Goal: Feedback & Contribution: Contribute content

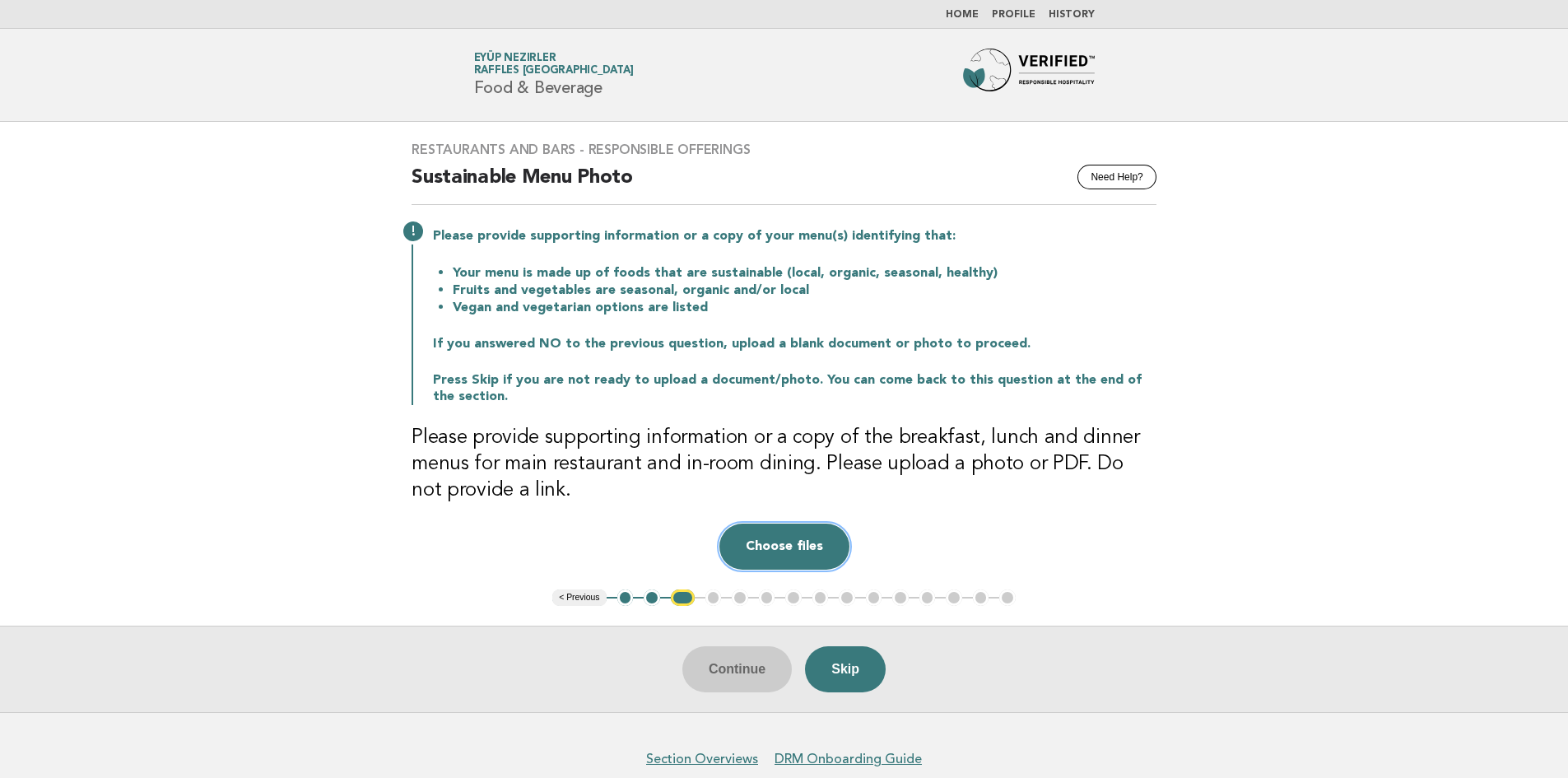
click at [811, 544] on button "Choose files" at bounding box center [784, 546] width 130 height 46
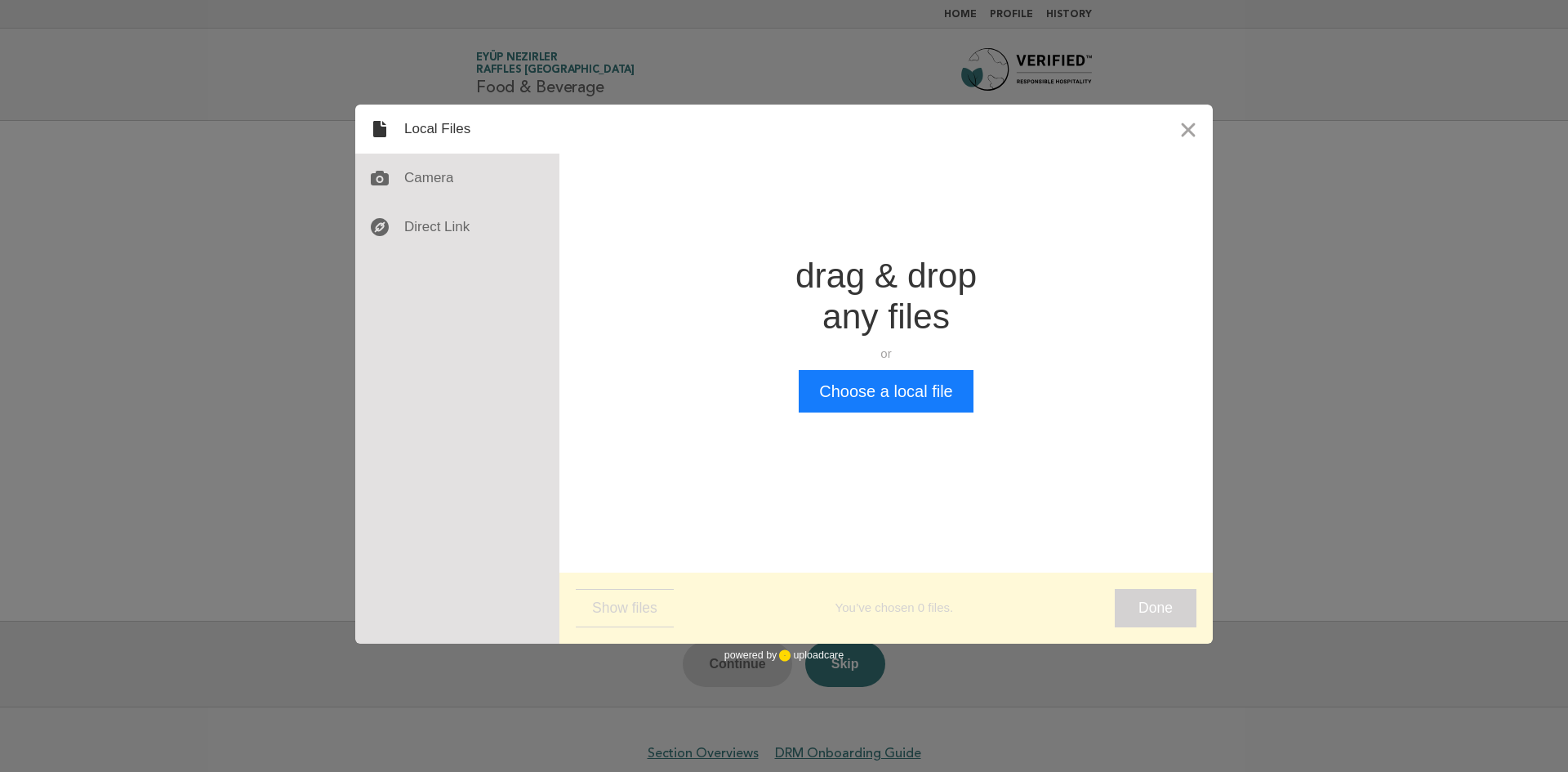
click at [872, 433] on div "Drop a file here drag & drop any files or Upload files from your computer Choos…" at bounding box center [886, 334] width 654 height 460
click at [871, 396] on button "Choose a local file" at bounding box center [886, 392] width 174 height 43
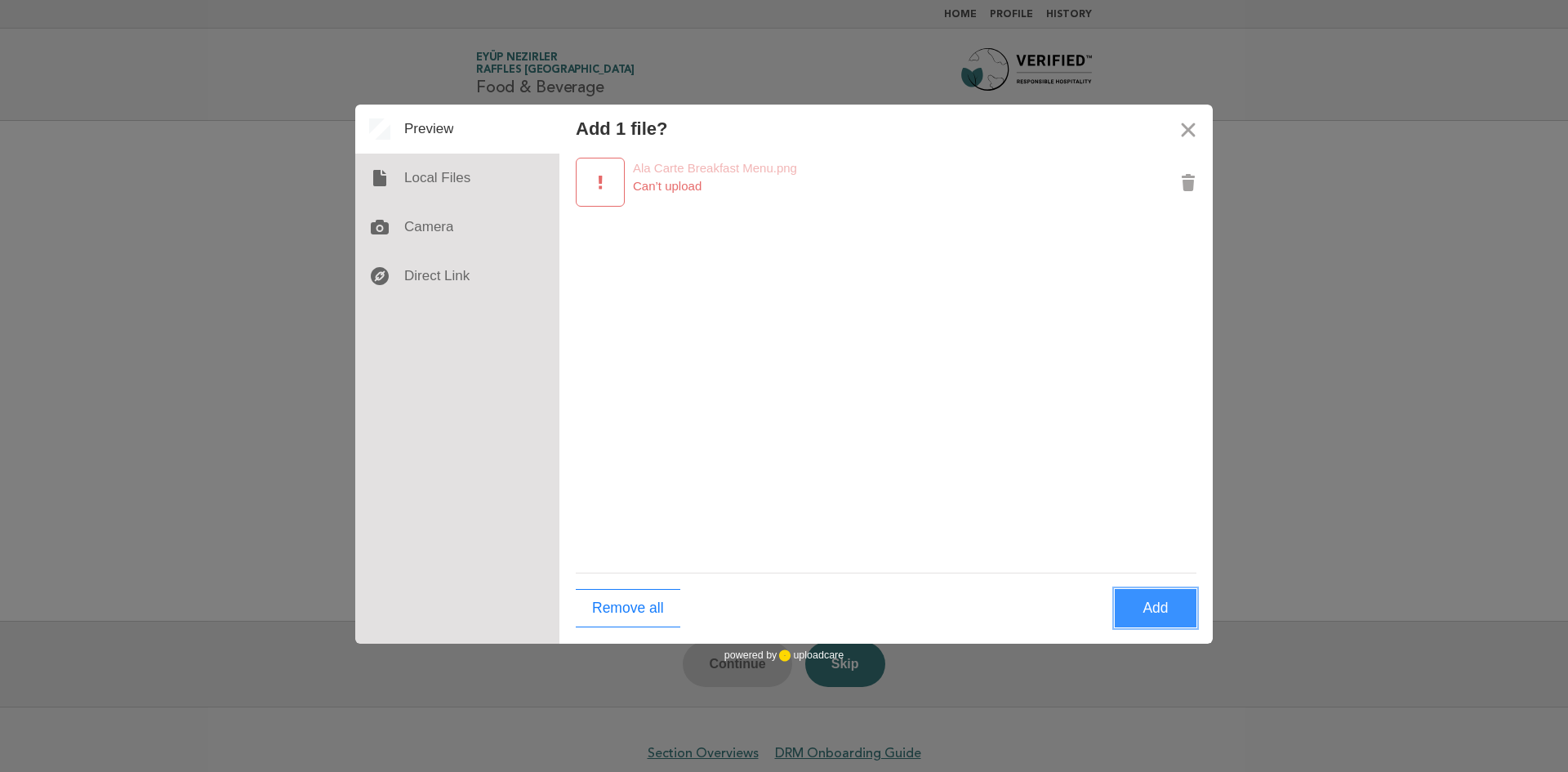
click at [1138, 614] on button "Add" at bounding box center [1156, 607] width 82 height 38
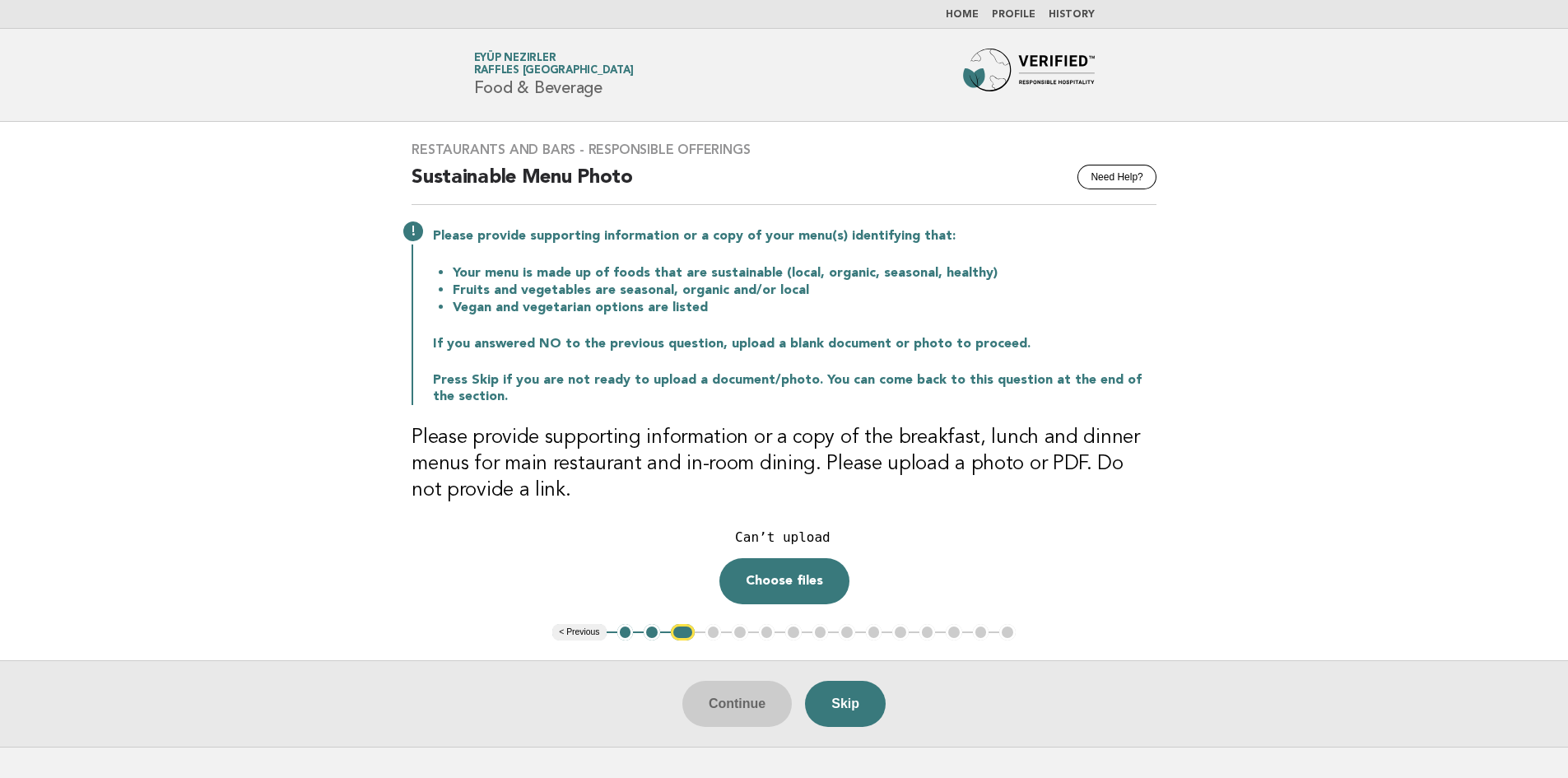
click at [856, 572] on div "Drop a file here Can’t upload Choose files Cancel Remove" at bounding box center [784, 564] width 745 height 81
click at [818, 572] on button "Choose files" at bounding box center [784, 581] width 130 height 46
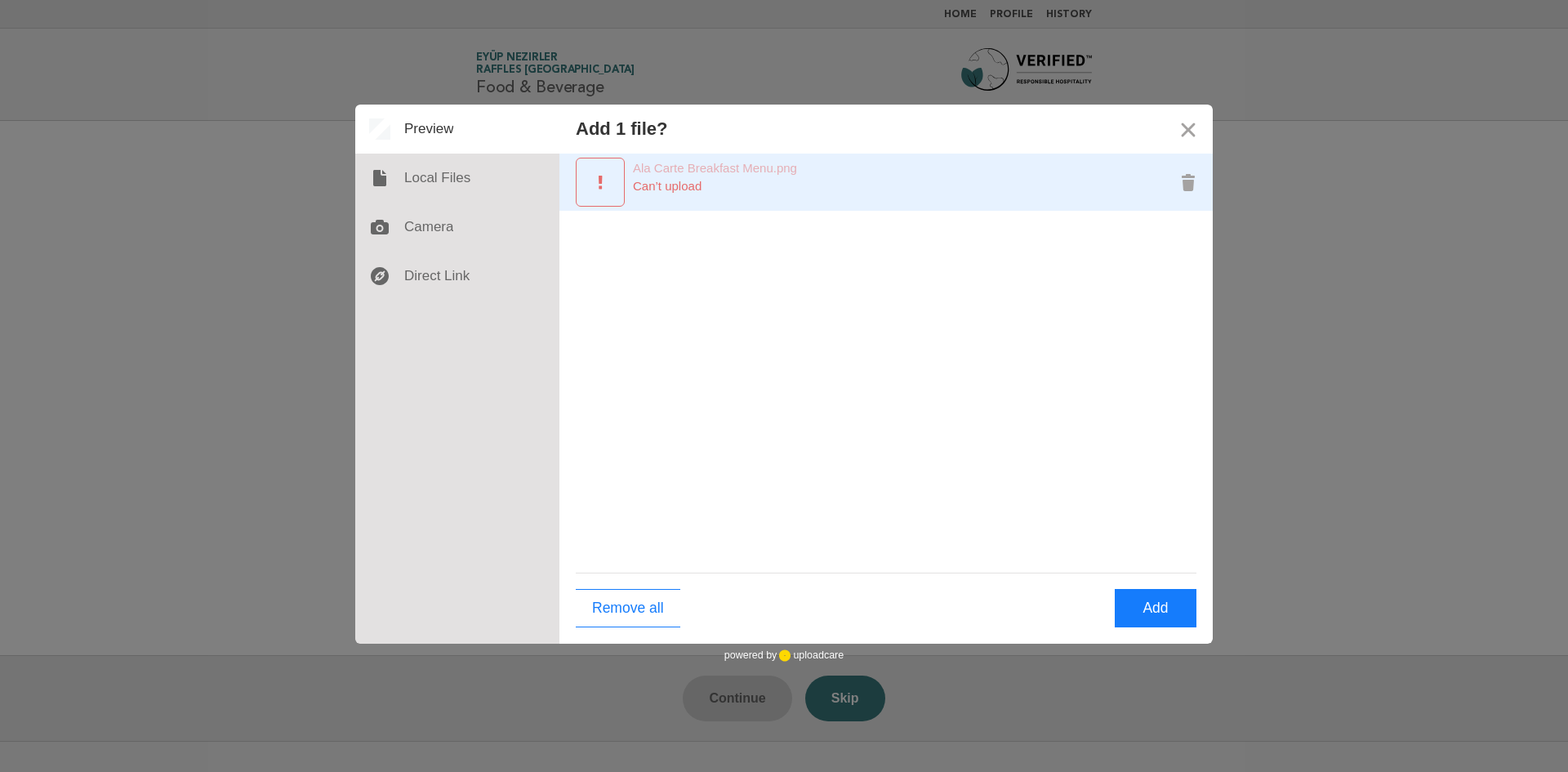
click at [586, 189] on div "Preview Ala Carte Breakfast Menu.png" at bounding box center [600, 182] width 49 height 49
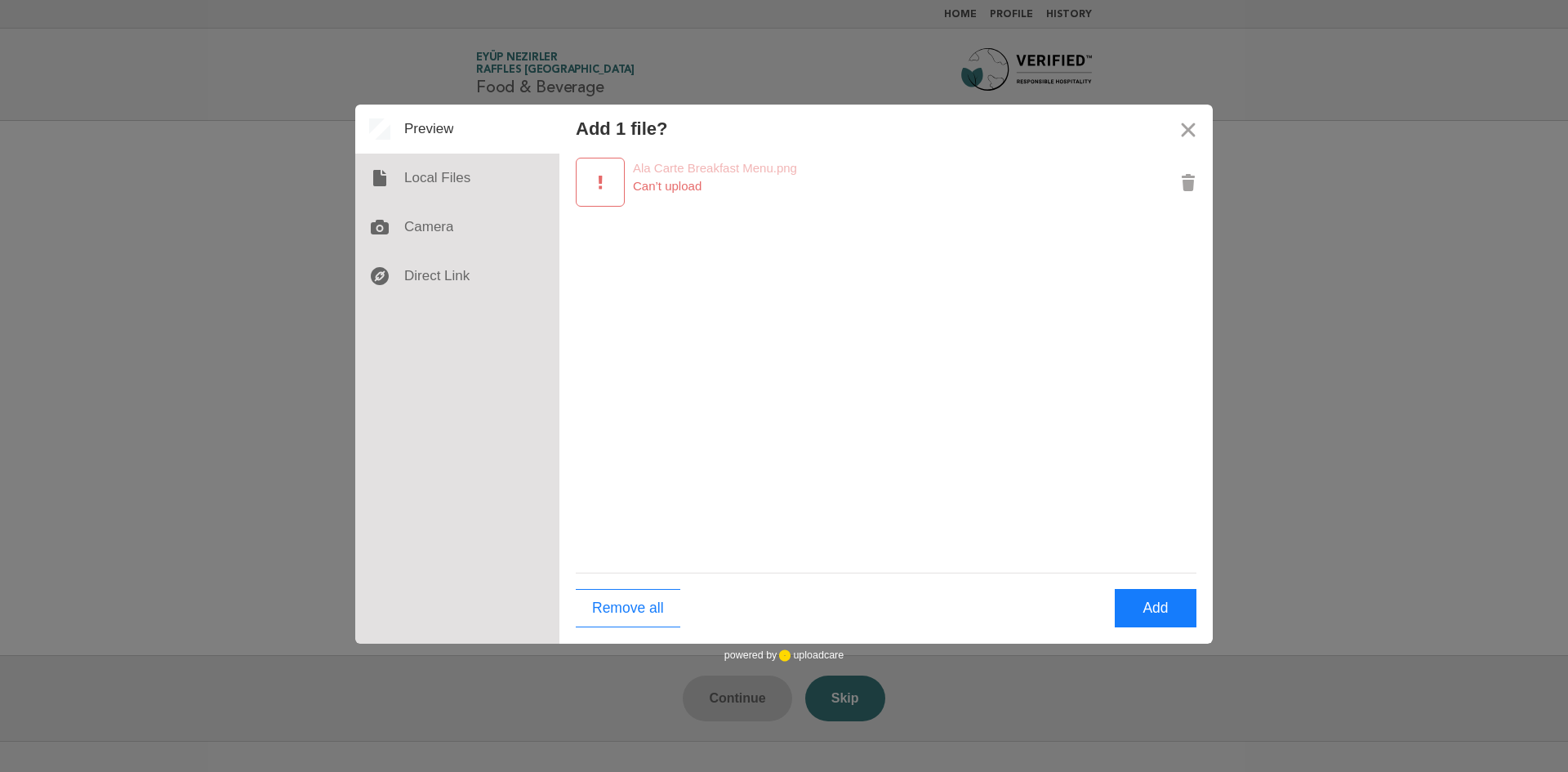
drag, startPoint x: 586, startPoint y: 189, endPoint x: 1350, endPoint y: 284, distance: 769.9
click at [1350, 284] on div "Add 1 file? Ala Carte Breakfast Menu.png 182 KB Can’t upload Remove all Add Dro…" at bounding box center [784, 386] width 1568 height 772
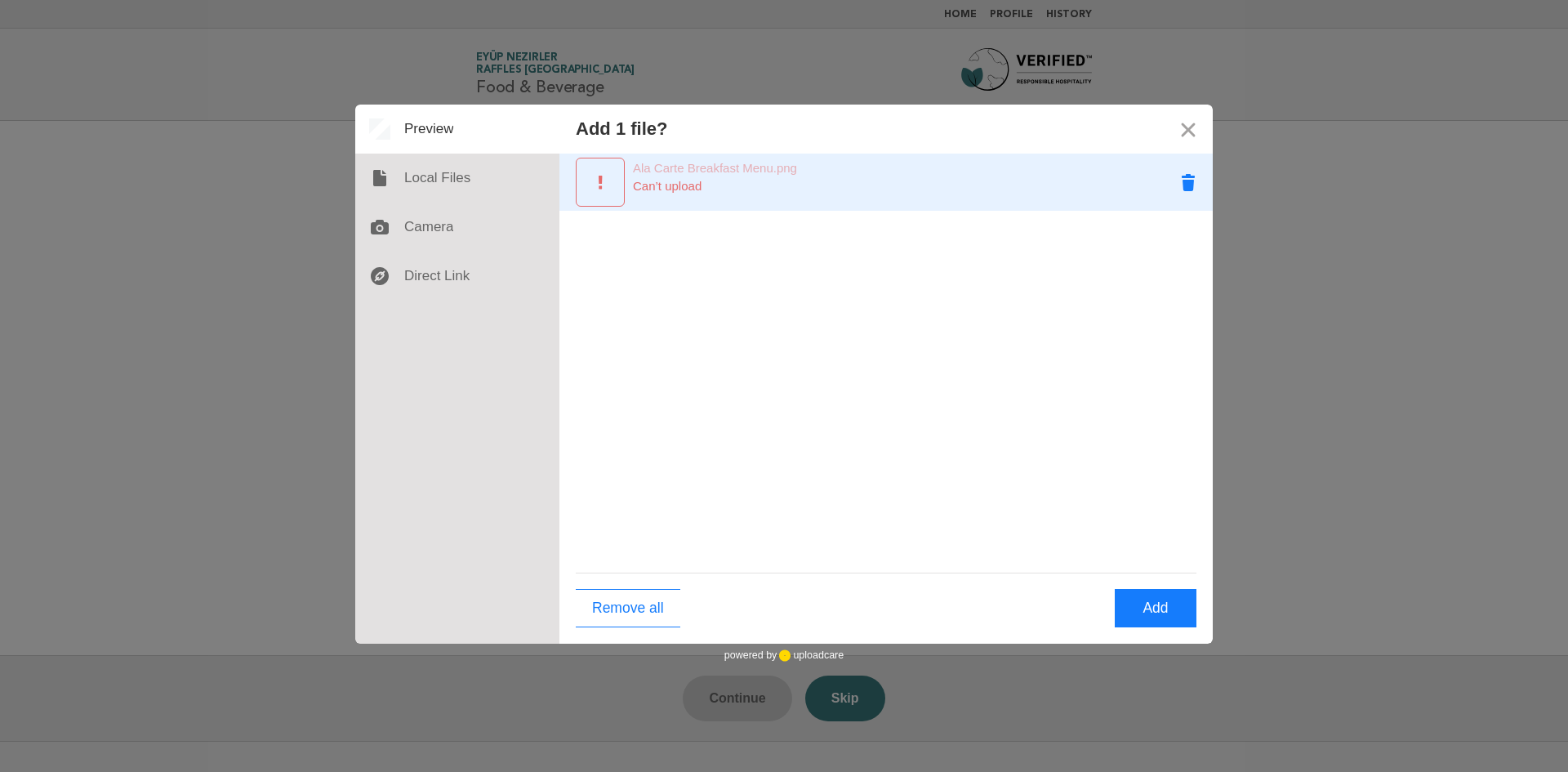
click at [1182, 182] on button "Remove Ala Carte Breakfast Menu.png" at bounding box center [1188, 182] width 49 height 49
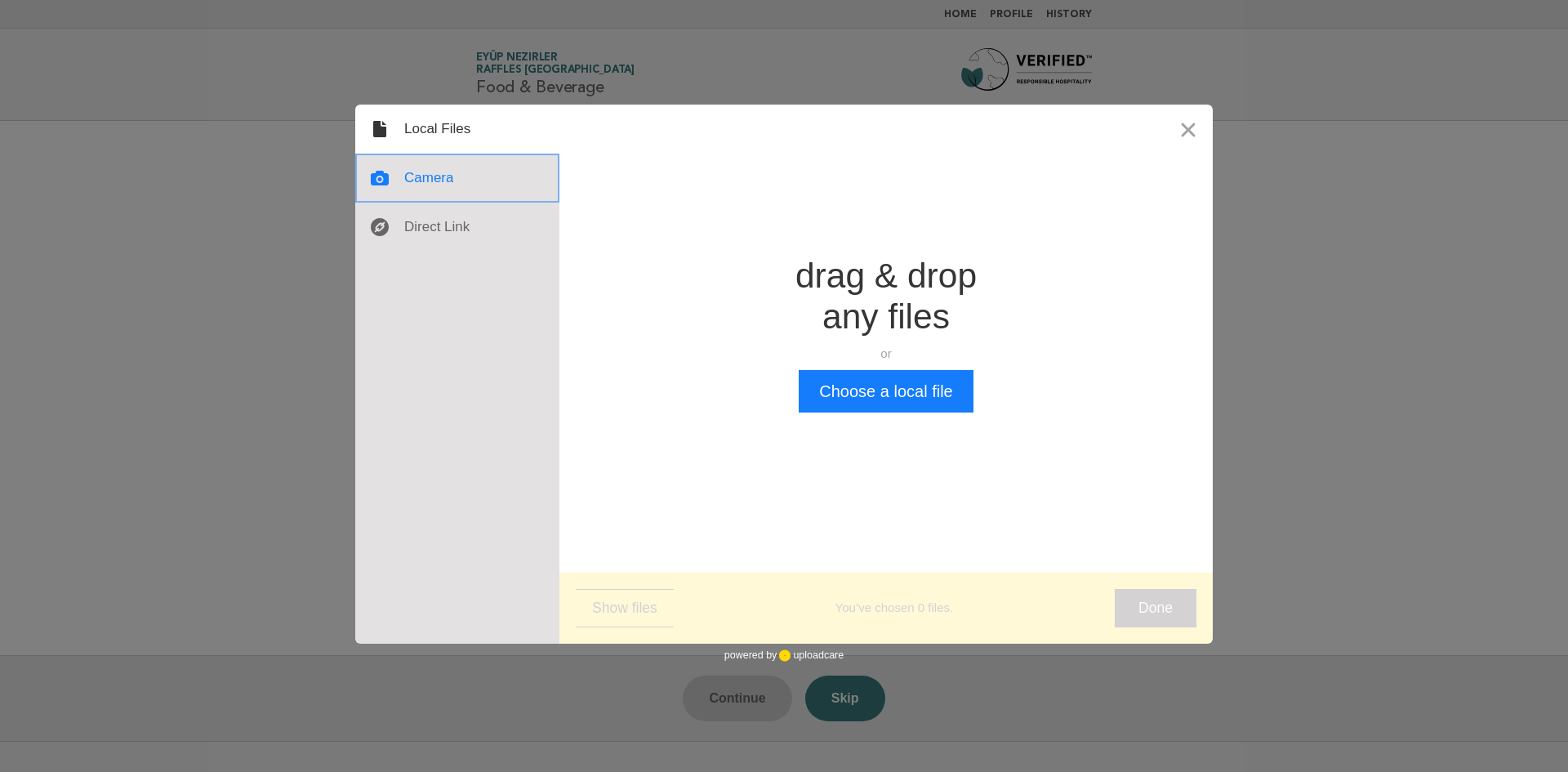
click at [432, 182] on div at bounding box center [458, 178] width 205 height 49
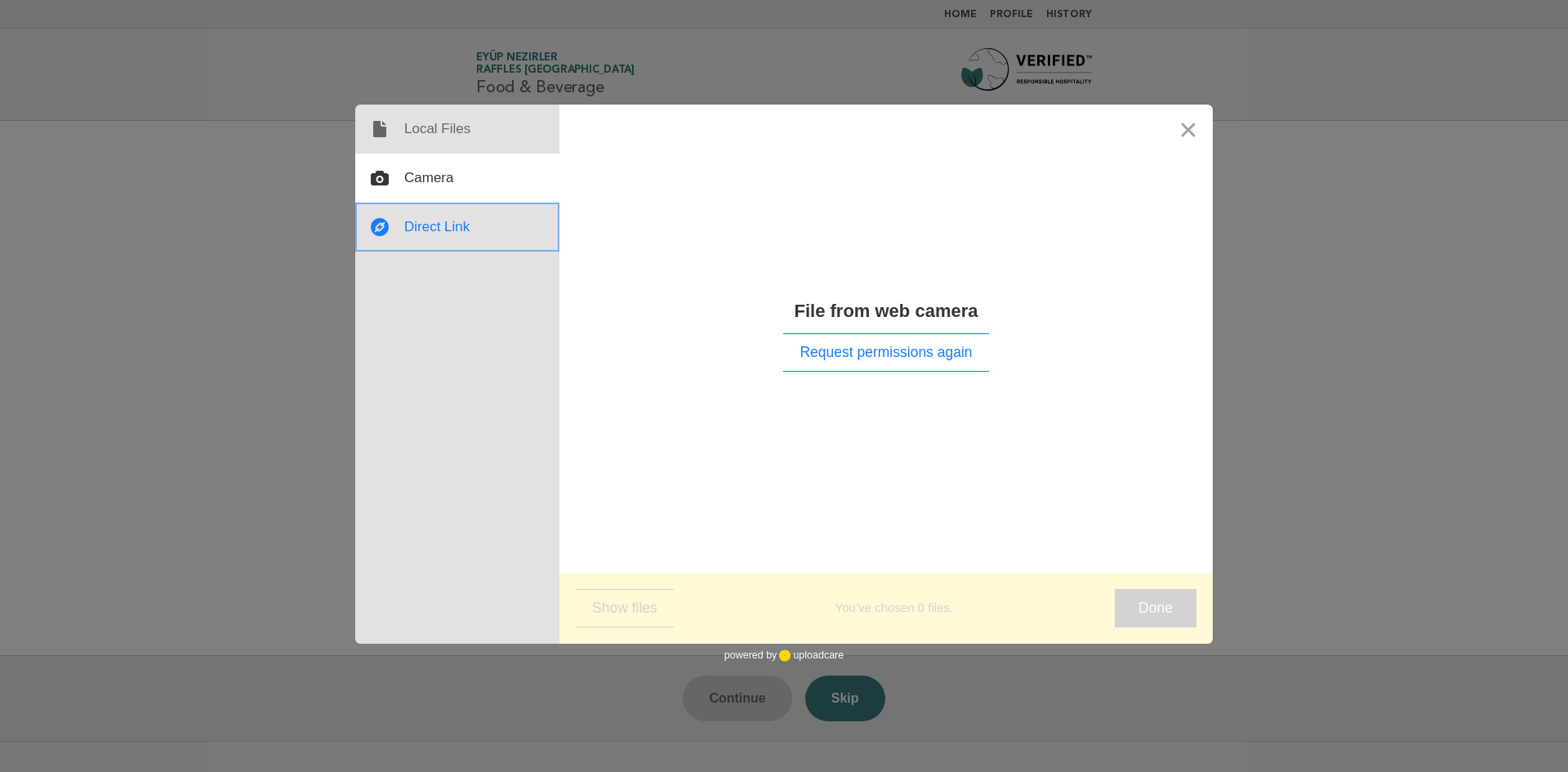
click at [433, 221] on div at bounding box center [458, 227] width 205 height 49
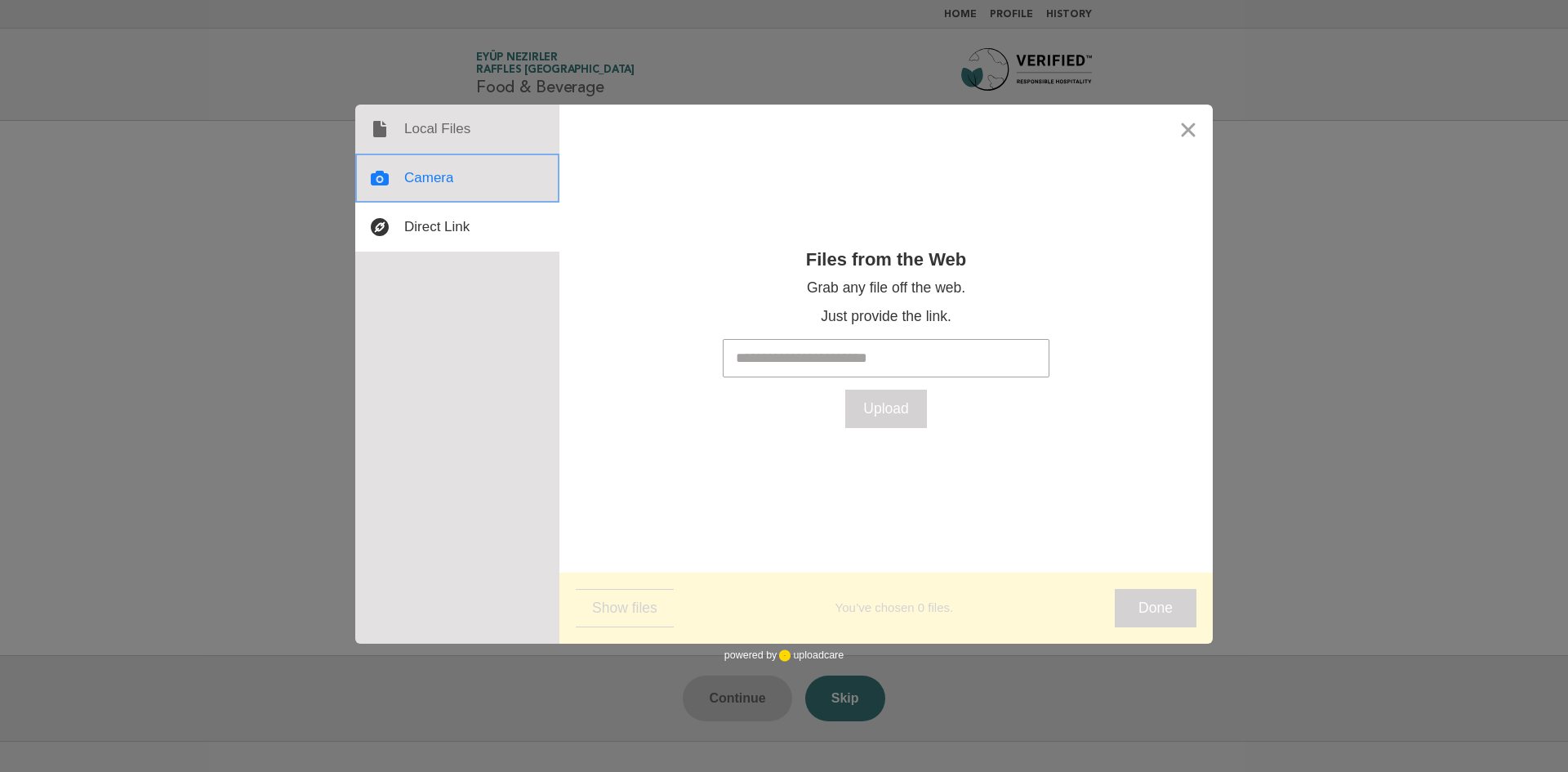
click at [440, 193] on div at bounding box center [458, 178] width 205 height 49
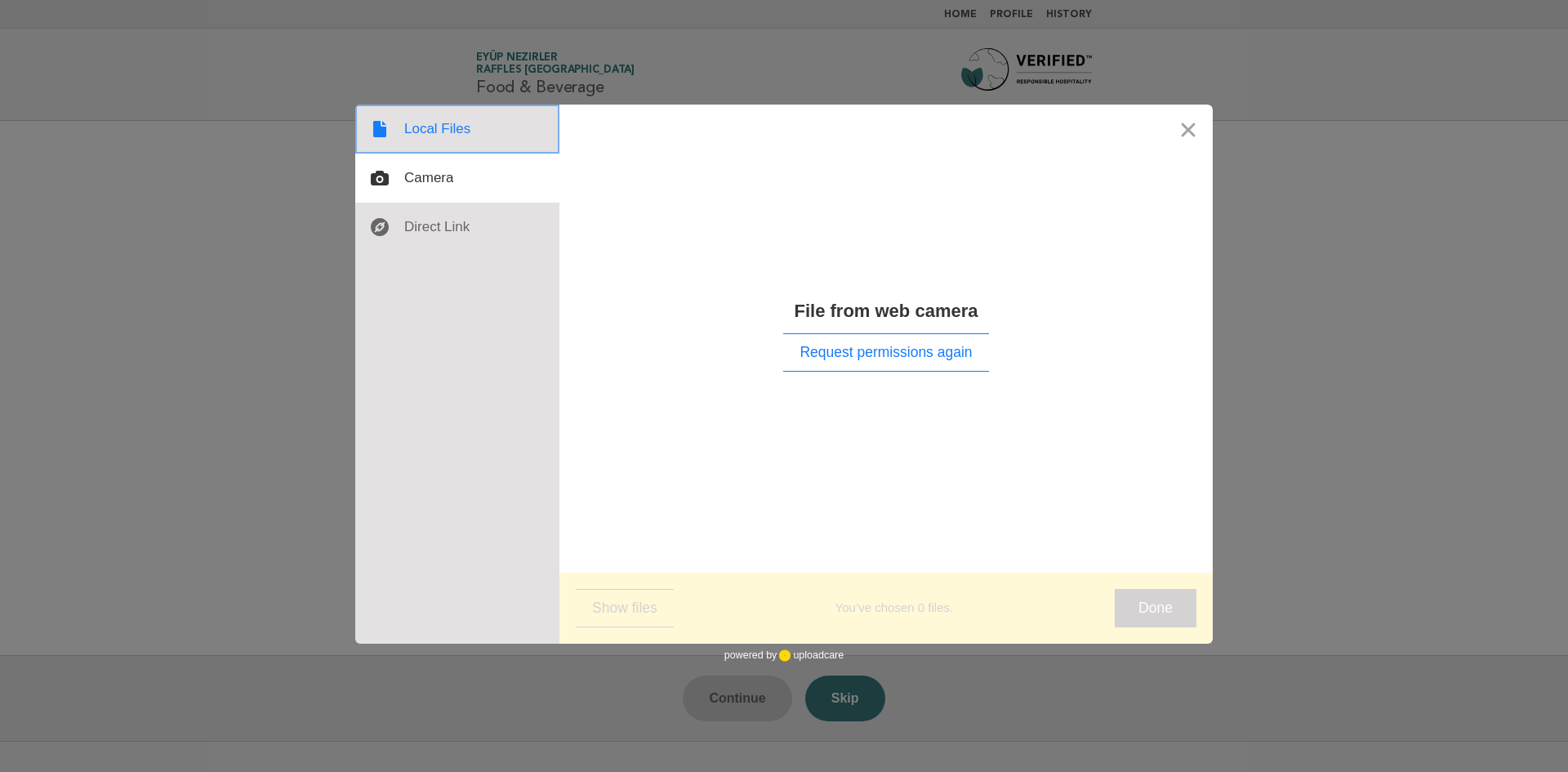
click at [436, 135] on div at bounding box center [458, 129] width 205 height 49
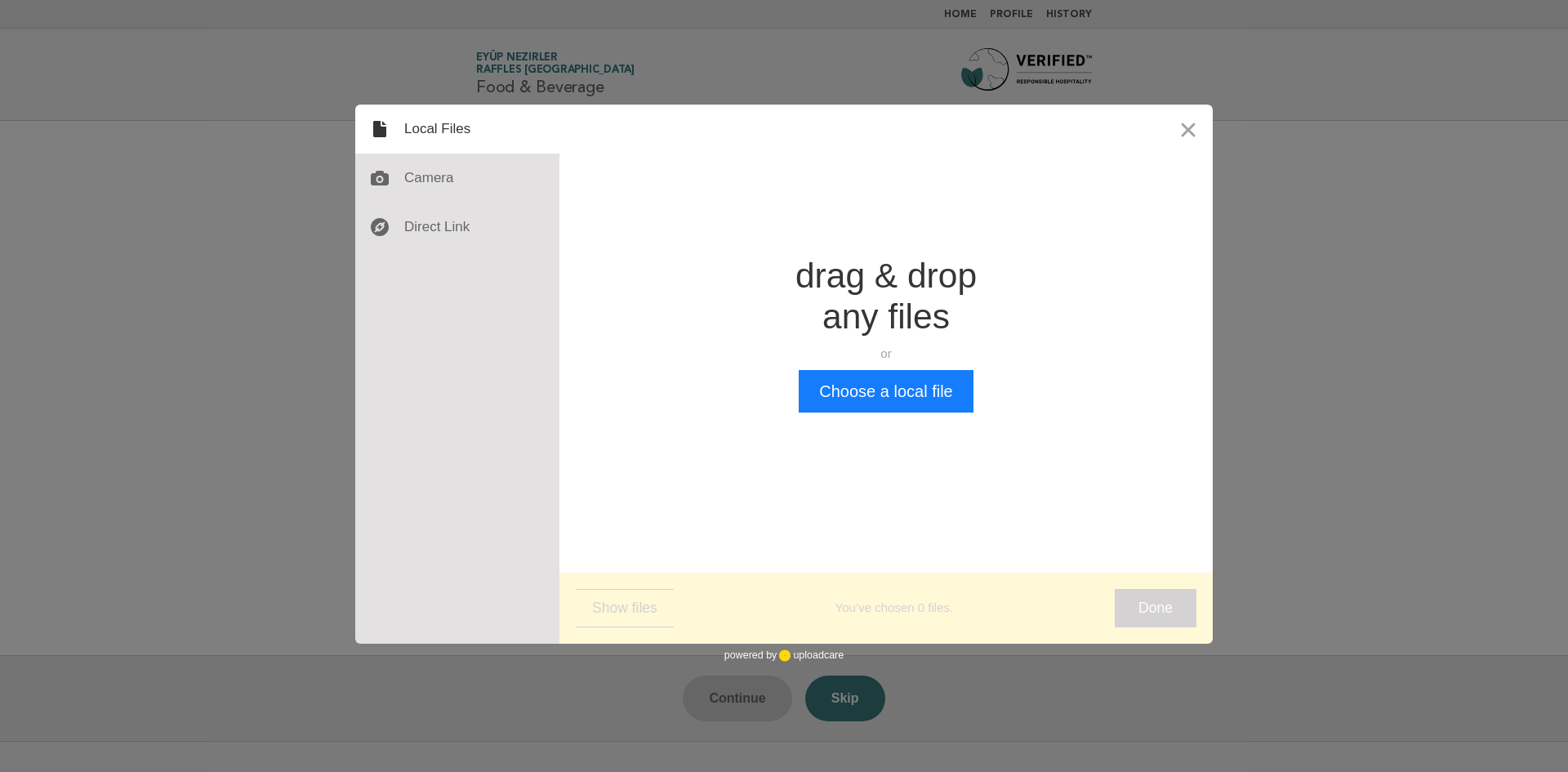
click at [899, 416] on div "Drop a file here drag & drop any files or Upload files from your computer Choos…" at bounding box center [886, 334] width 654 height 460
click at [916, 399] on button "Choose a local file" at bounding box center [886, 392] width 174 height 43
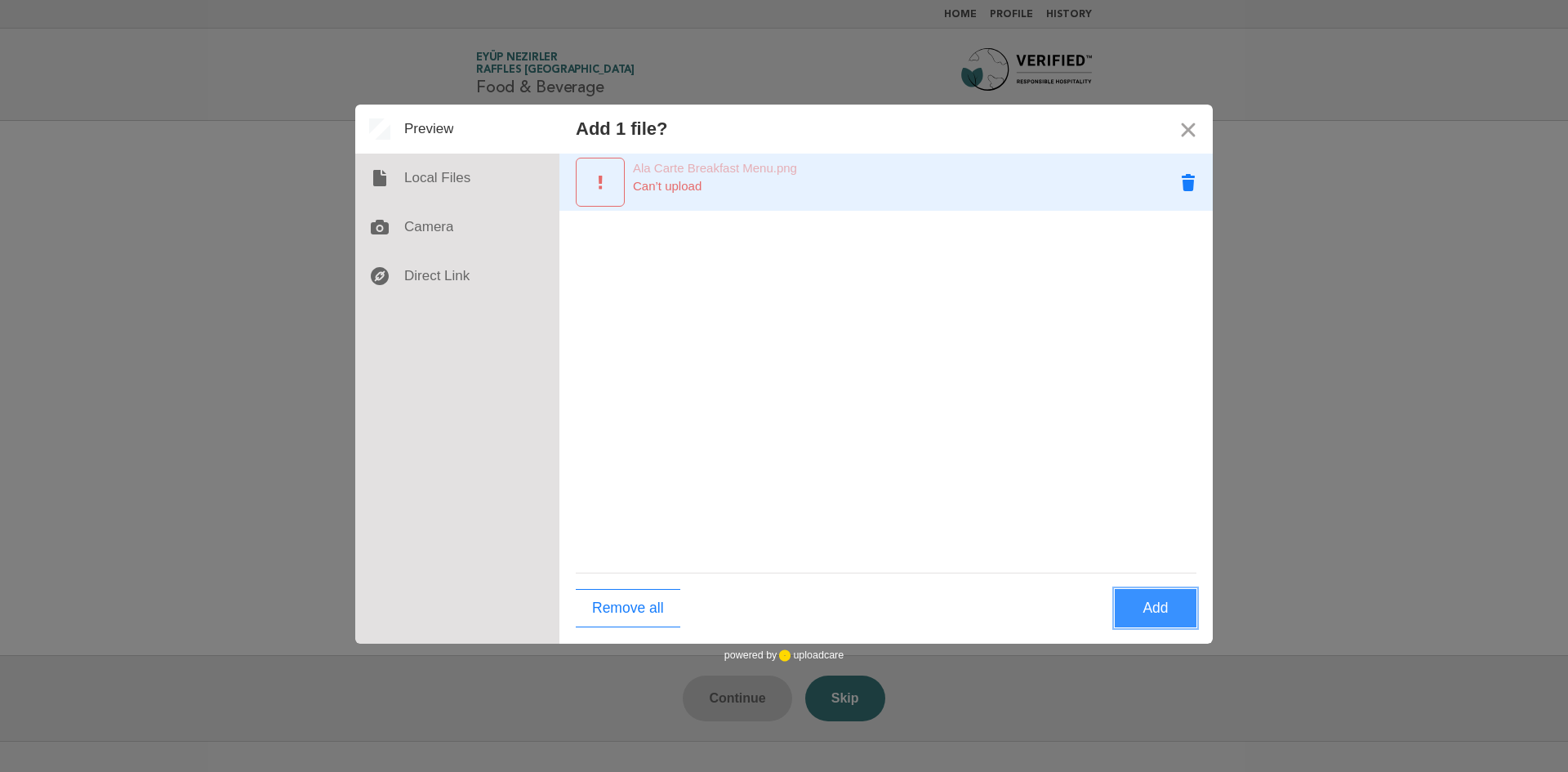
click at [1194, 187] on button "Remove Ala Carte Breakfast Menu.png" at bounding box center [1188, 182] width 49 height 49
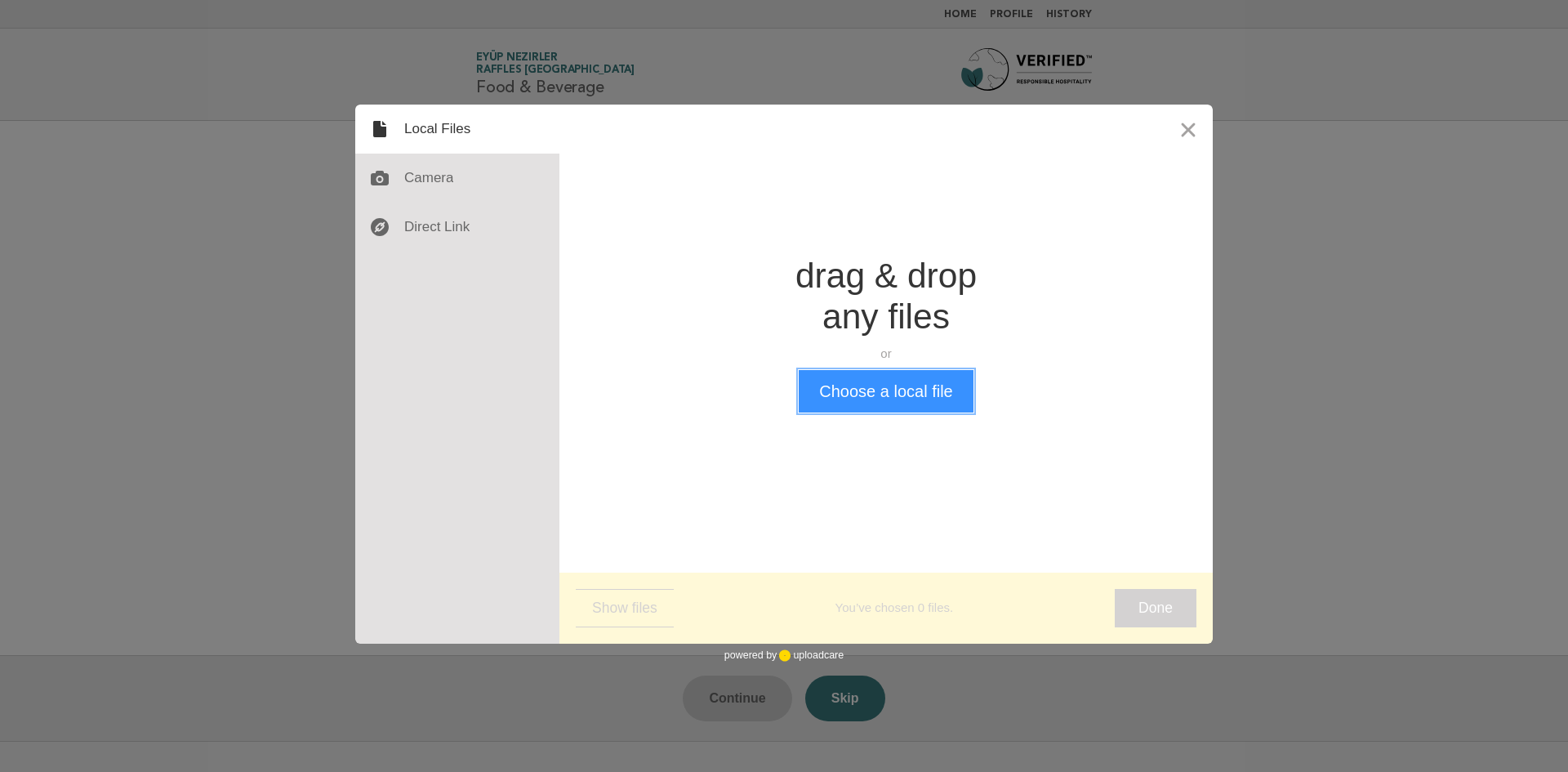
click at [956, 411] on button "Choose a local file" at bounding box center [886, 392] width 174 height 43
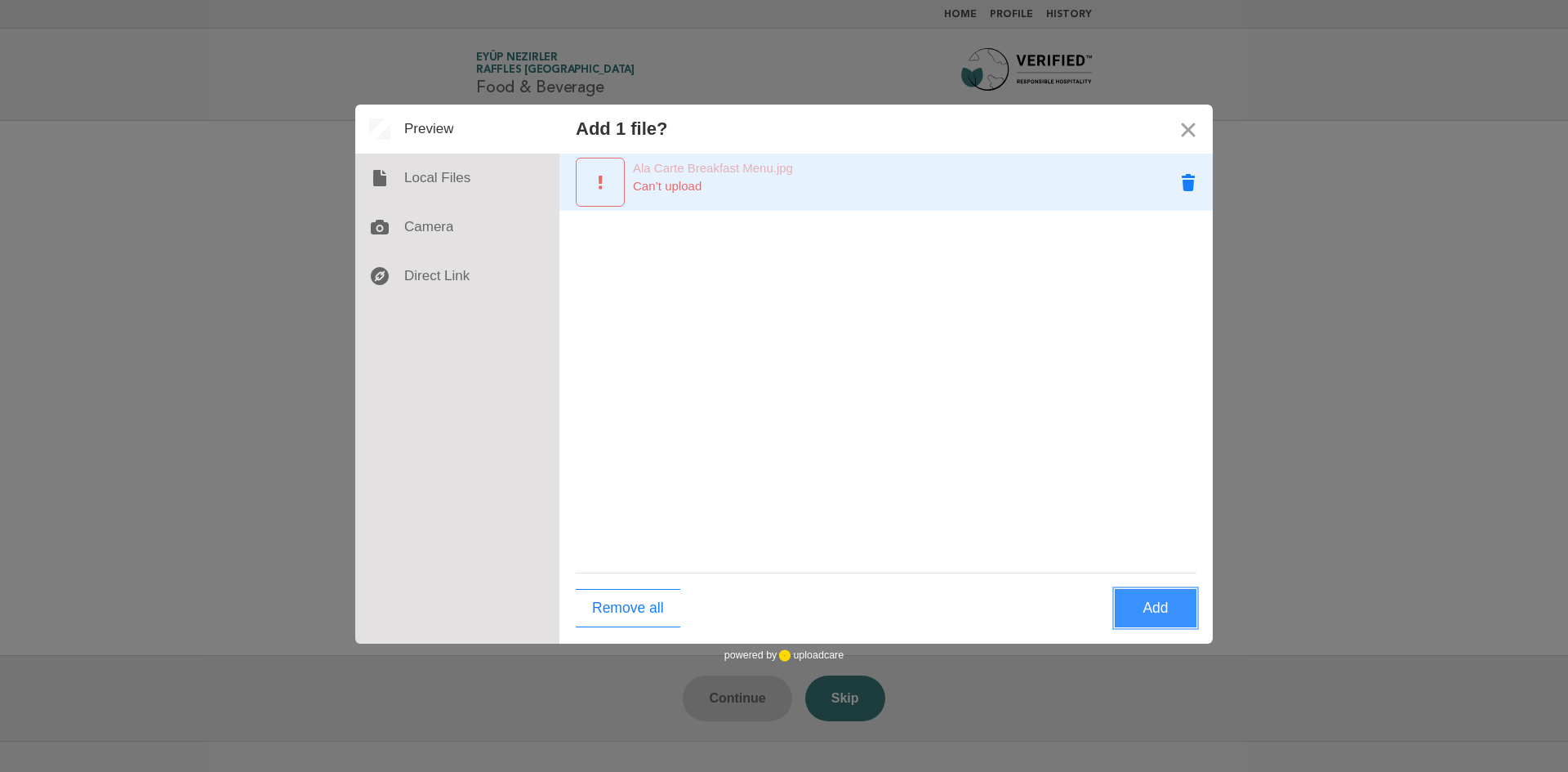
click at [1195, 180] on button "Remove Ala Carte Breakfast Menu.jpg" at bounding box center [1188, 182] width 49 height 49
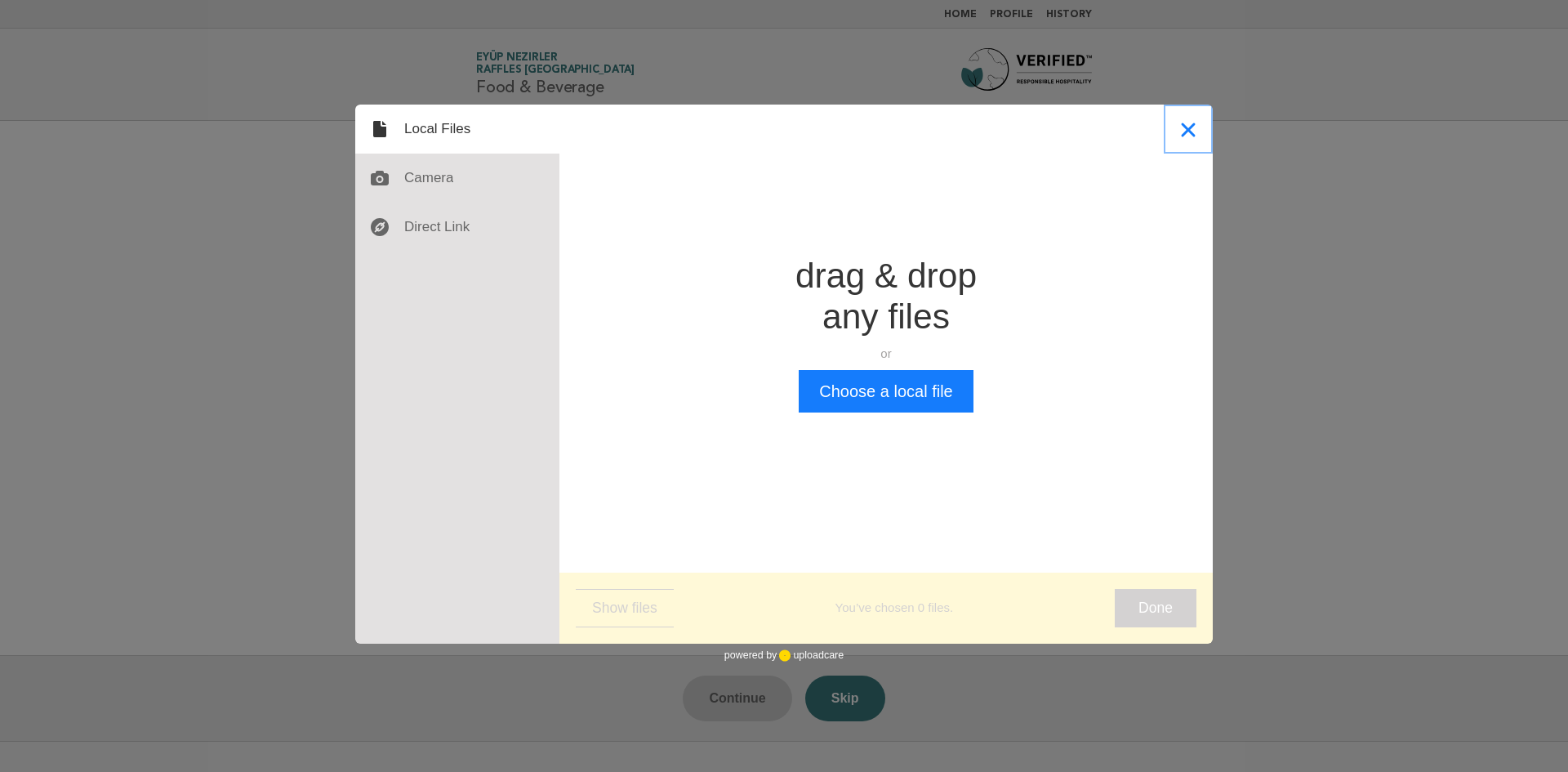
click at [1188, 134] on button "Close" at bounding box center [1188, 129] width 49 height 49
